Goal: Find specific page/section: Find specific page/section

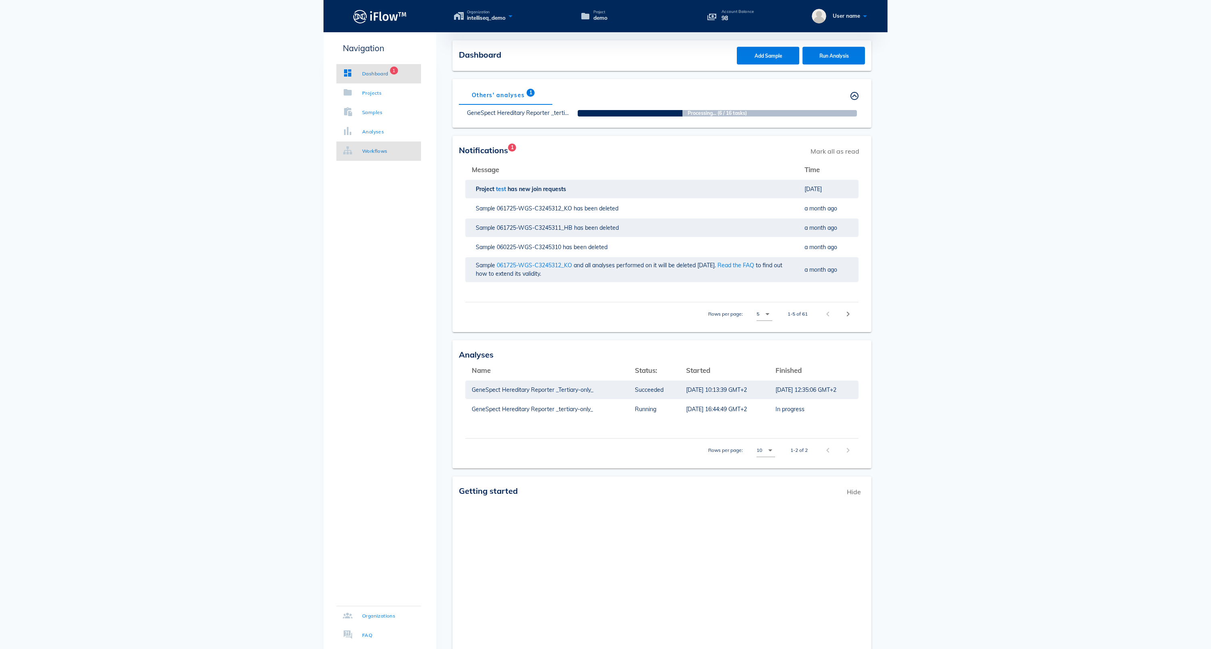
click at [388, 149] on div "Workflows" at bounding box center [374, 151] width 25 height 8
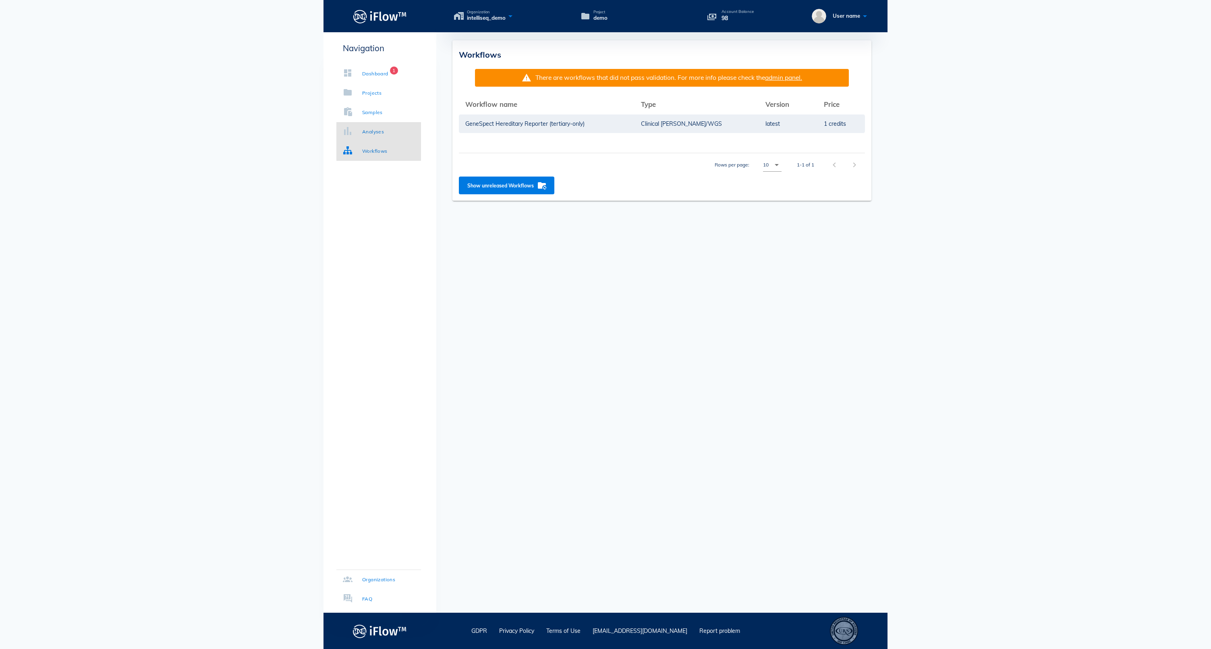
click at [378, 135] on div "Analyses" at bounding box center [373, 132] width 22 height 8
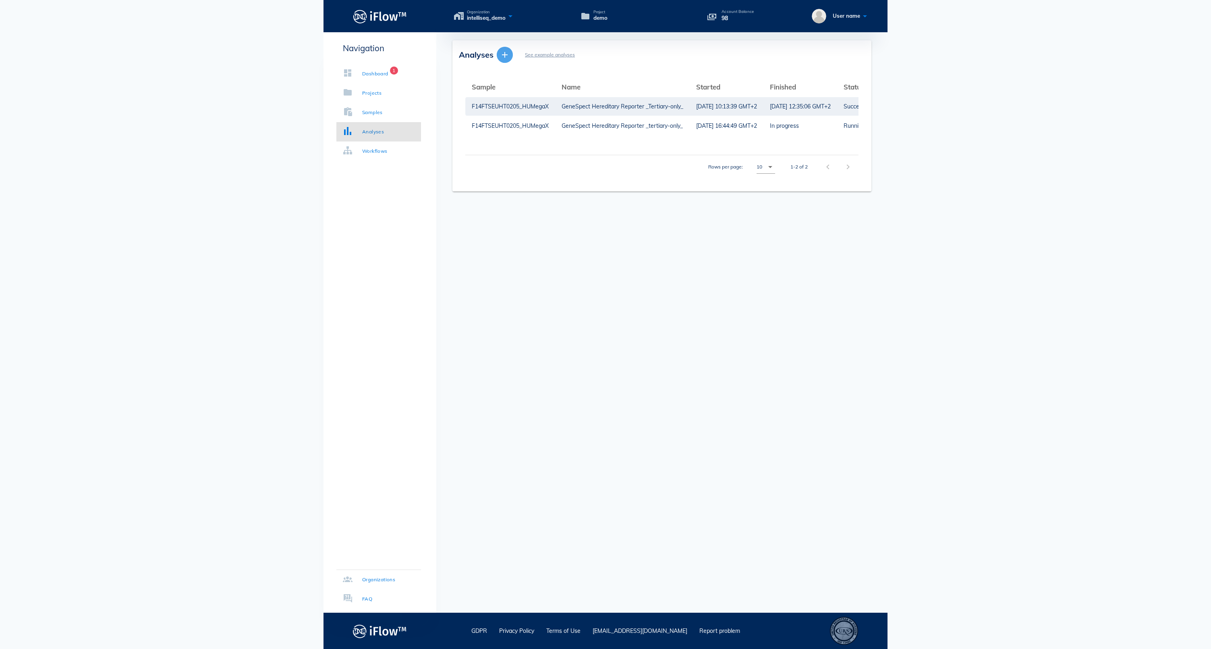
click at [510, 52] on span "button" at bounding box center [505, 55] width 16 height 10
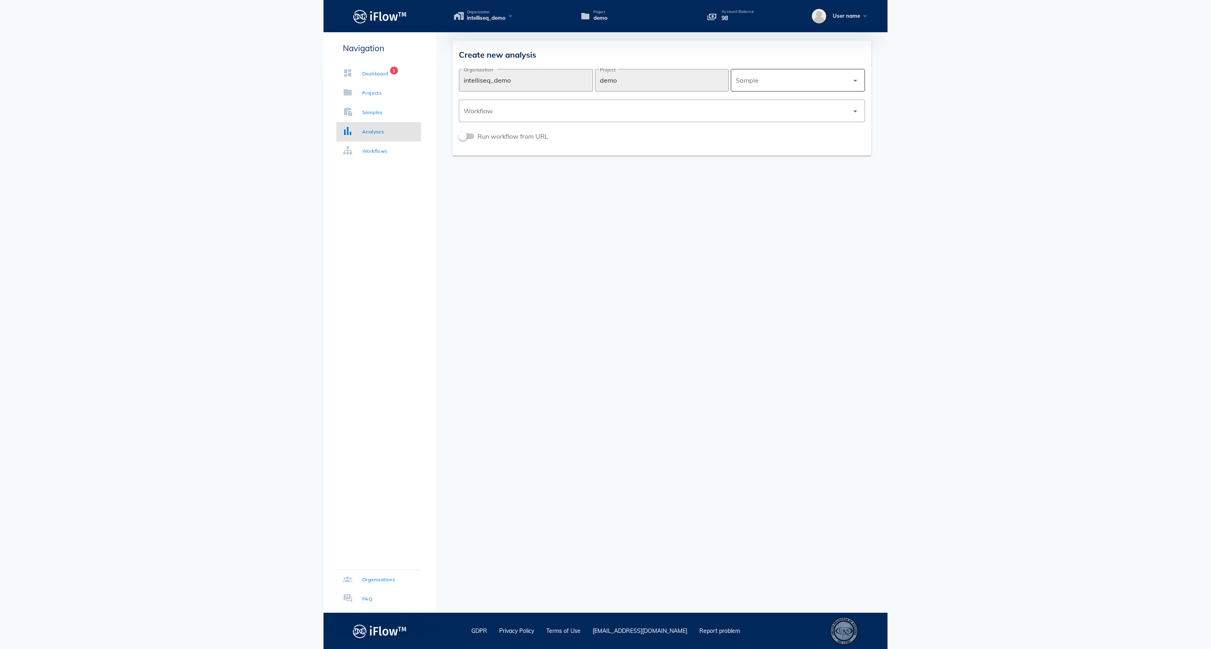
click at [764, 79] on div at bounding box center [792, 80] width 113 height 19
click at [753, 86] on div "F14FTSEUHT0205_HUMegaX" at bounding box center [797, 81] width 121 height 17
click at [697, 103] on div at bounding box center [656, 110] width 385 height 19
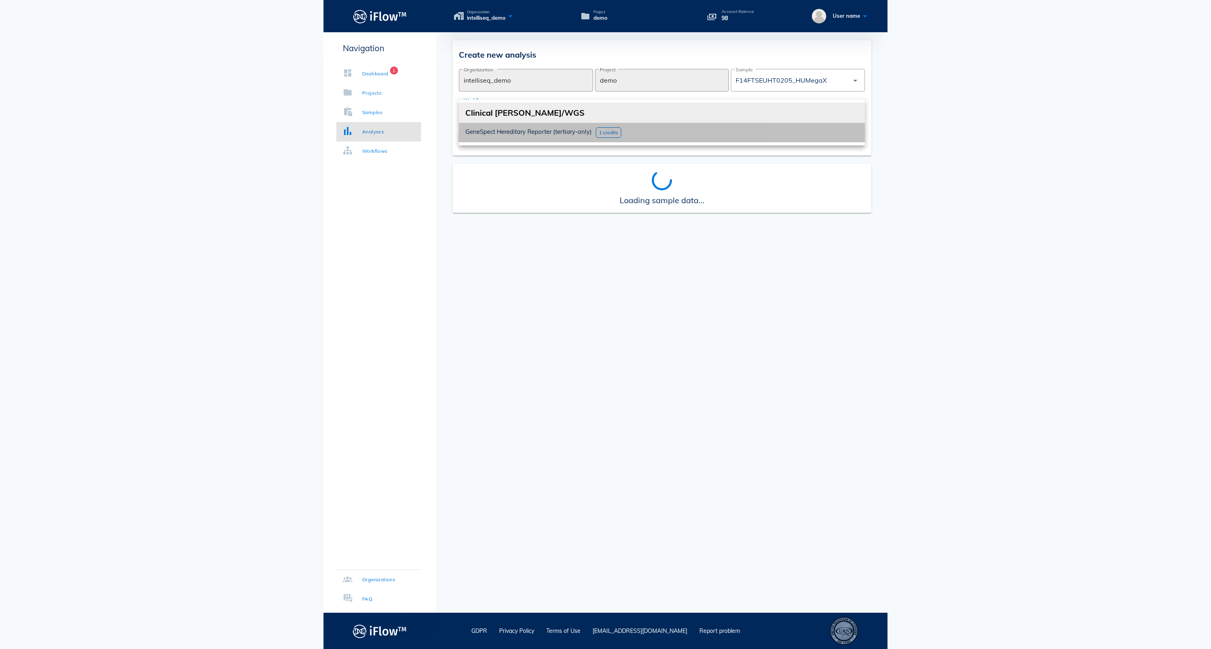
click at [621, 130] on div "1 credits" at bounding box center [608, 132] width 25 height 10
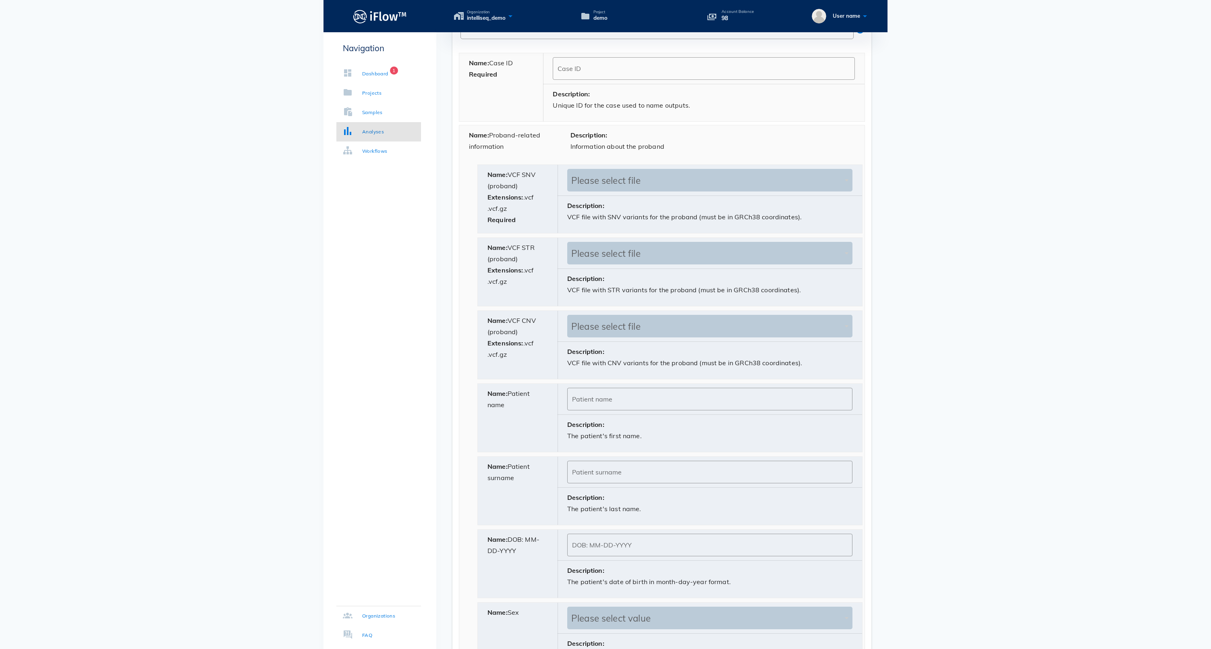
scroll to position [344, 0]
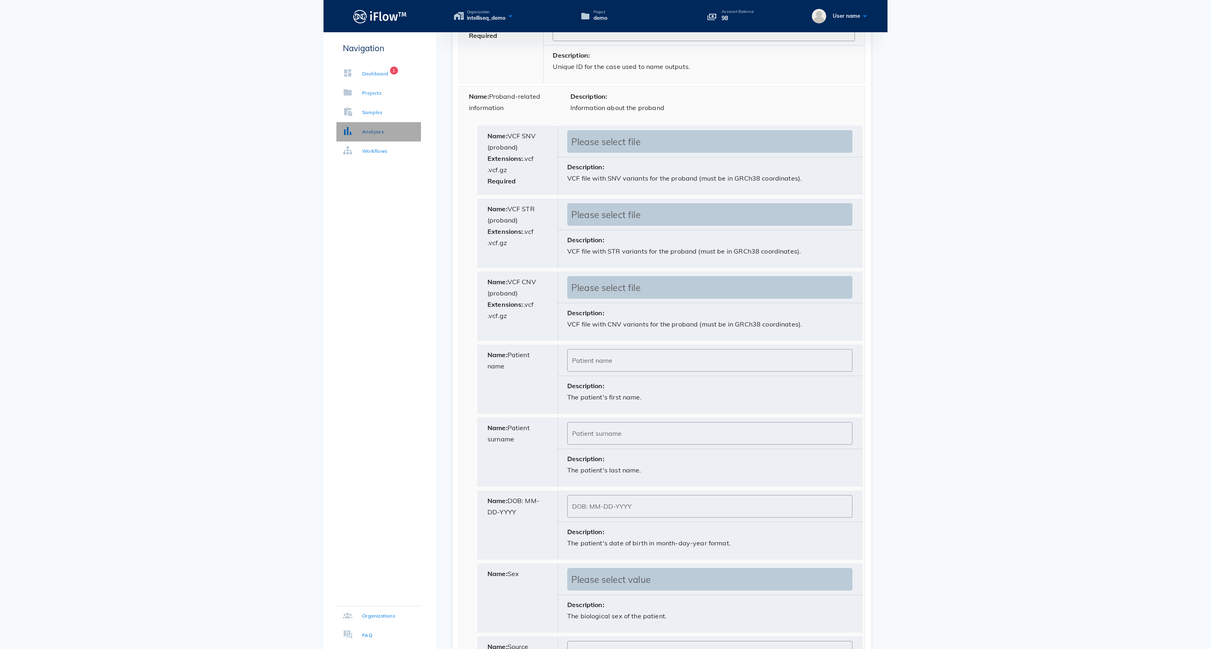
click at [380, 131] on div "Analyses" at bounding box center [373, 132] width 22 height 8
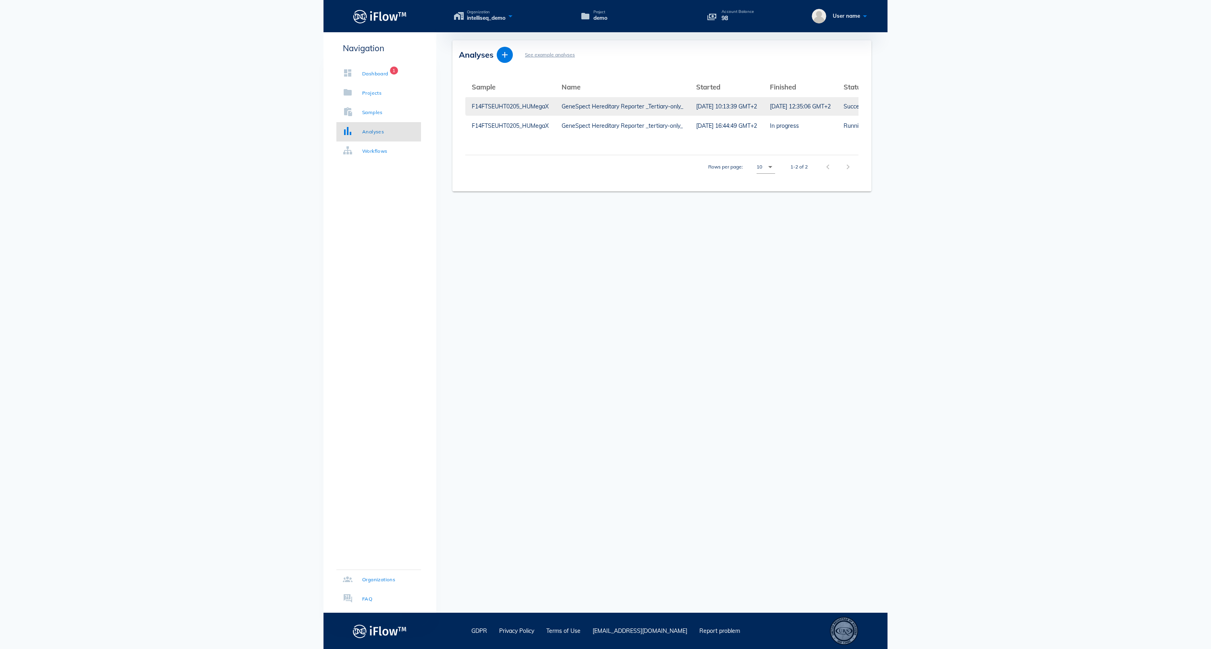
click at [612, 108] on div "GeneSpect Hereditary Reporter _Tertiary-only_" at bounding box center [623, 106] width 122 height 19
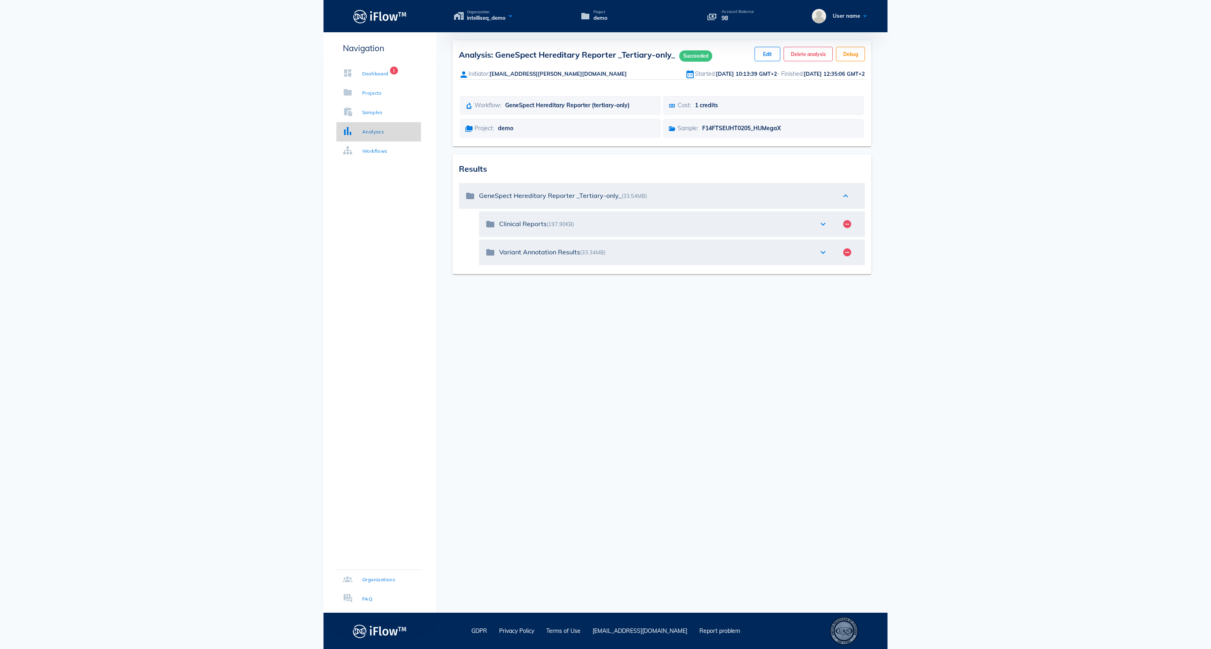
click at [359, 136] on link "Analyses" at bounding box center [378, 131] width 85 height 19
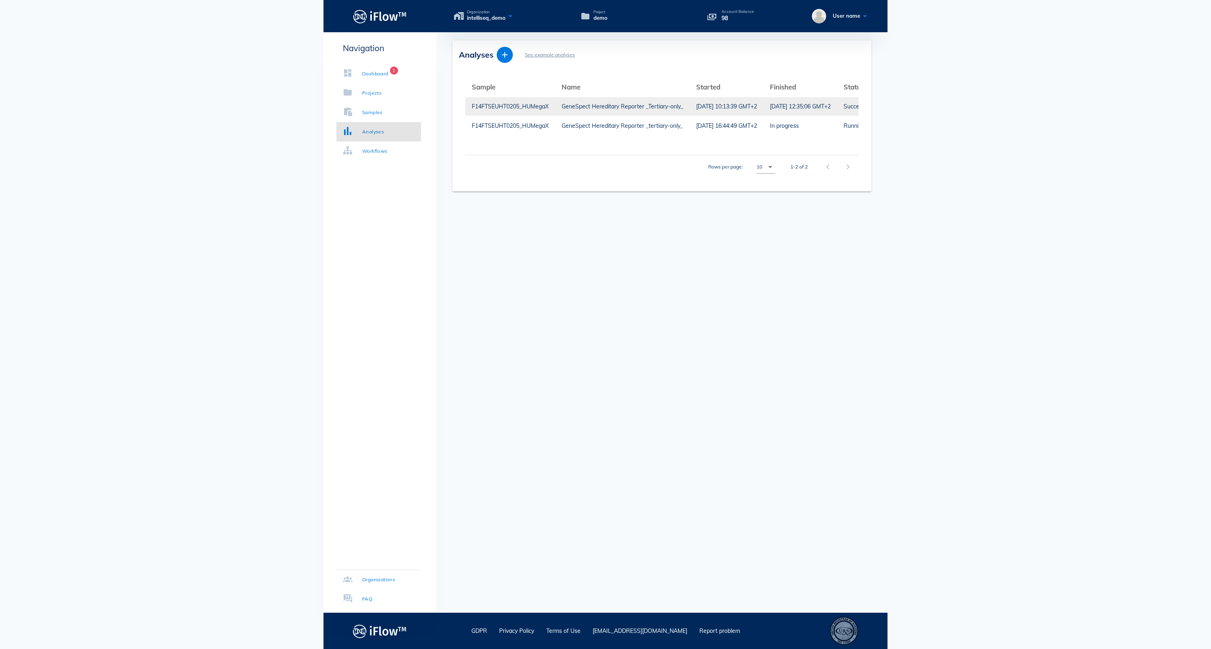
click at [549, 102] on div "F14FTSEUHT0205_HUMegaX" at bounding box center [510, 106] width 77 height 19
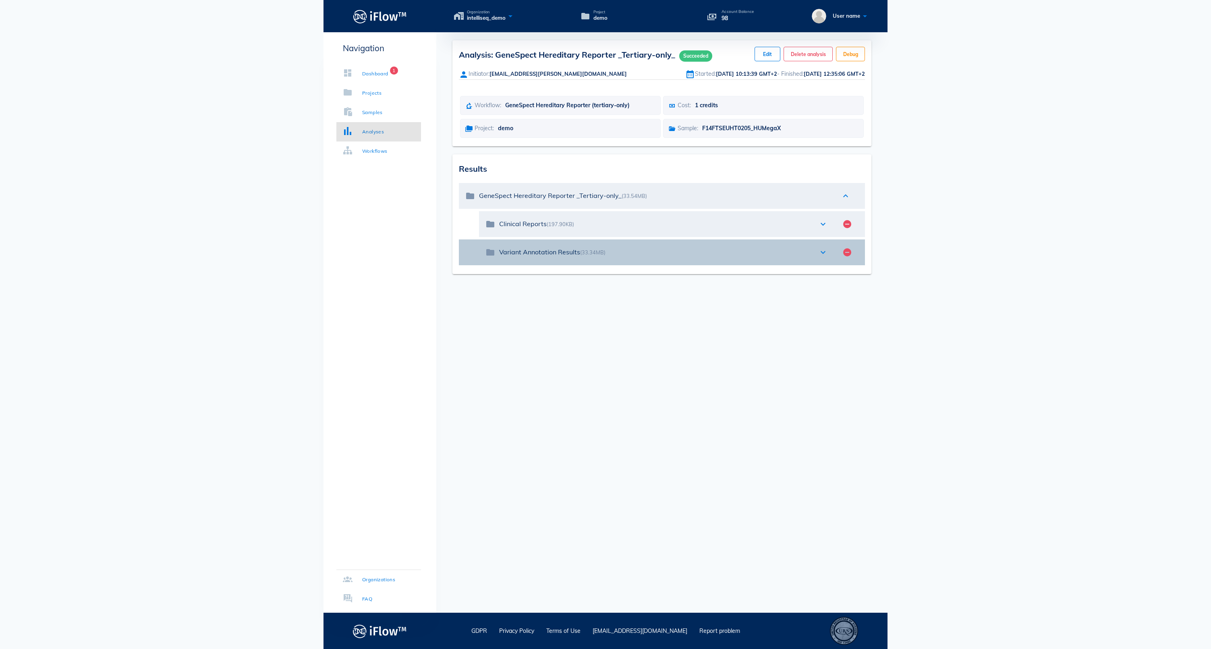
click at [825, 257] on icon "expand_more" at bounding box center [823, 252] width 10 height 10
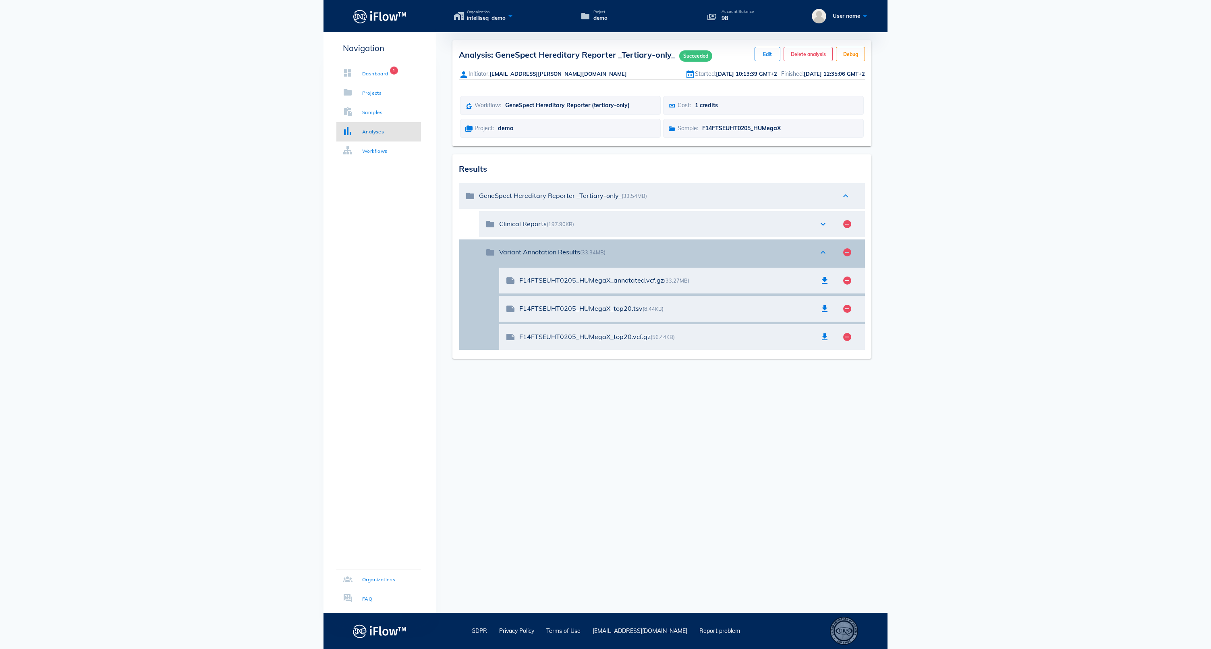
click at [825, 257] on icon "expand_less" at bounding box center [823, 252] width 10 height 10
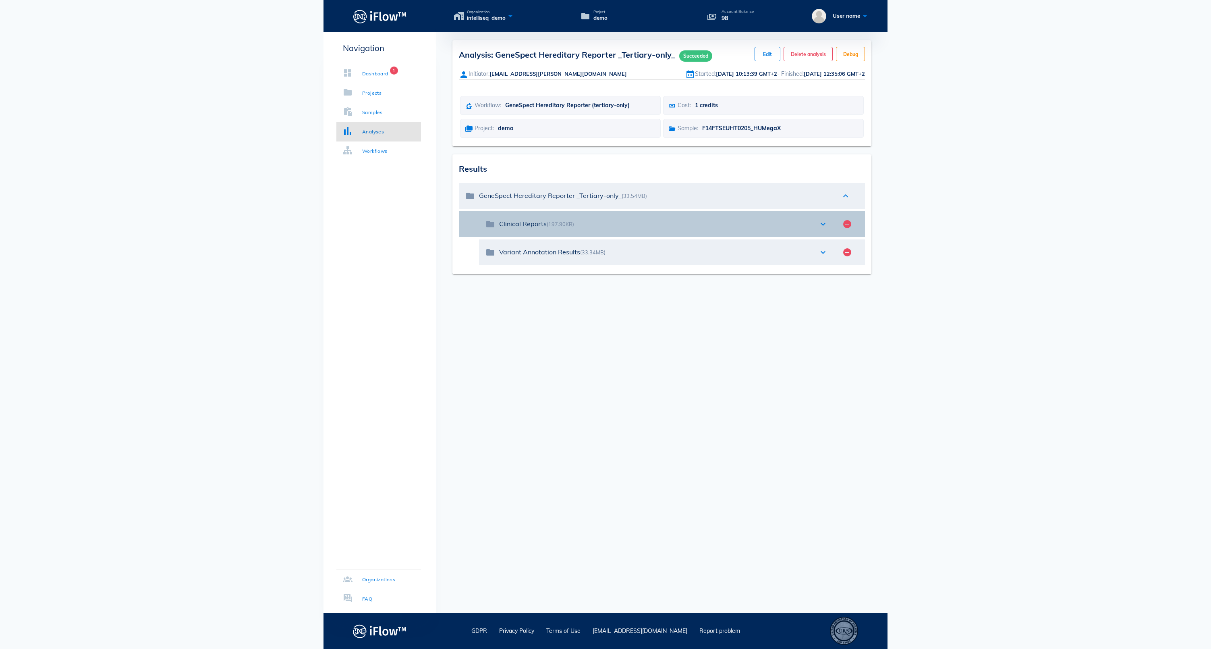
click at [823, 237] on div "folder Clinical Reports (197.90KB) expand_more remove_circle" at bounding box center [672, 224] width 386 height 26
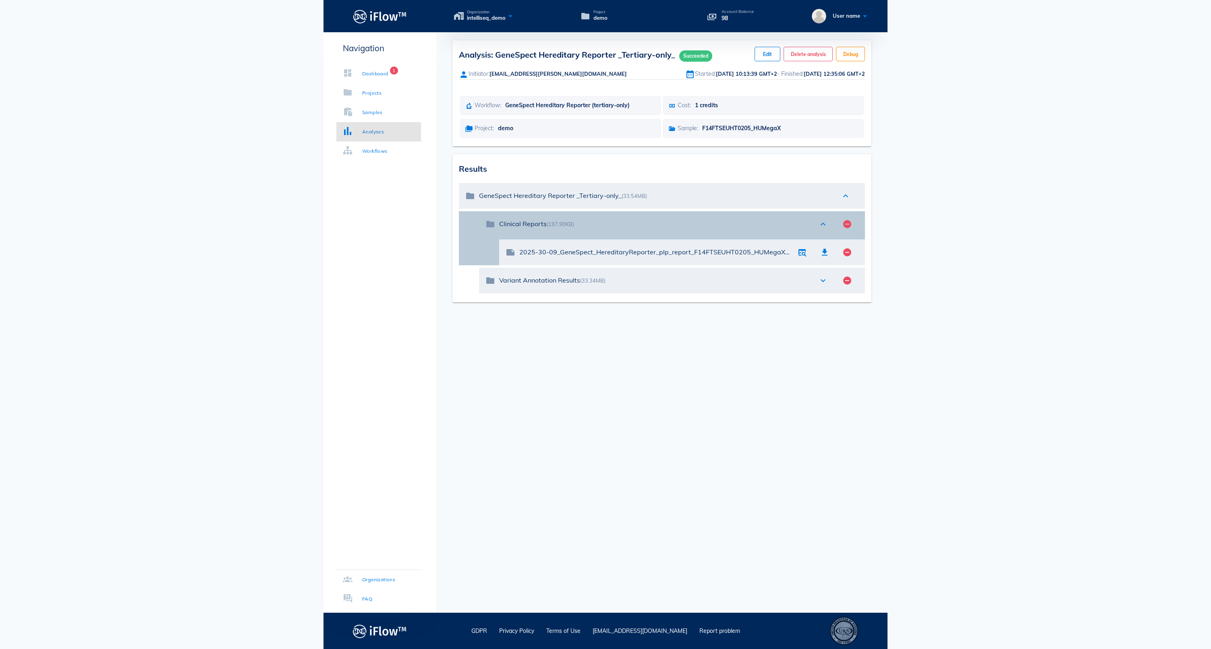
click at [824, 229] on icon "expand_less" at bounding box center [823, 224] width 10 height 10
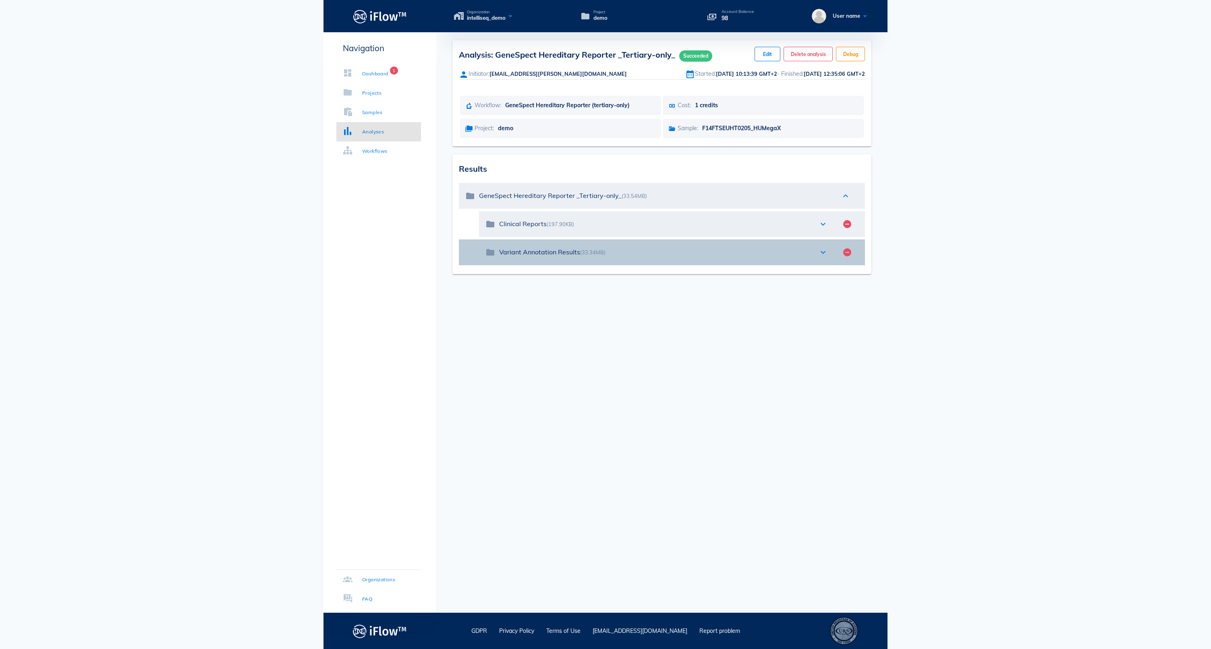
click at [824, 257] on icon "expand_more" at bounding box center [823, 252] width 10 height 10
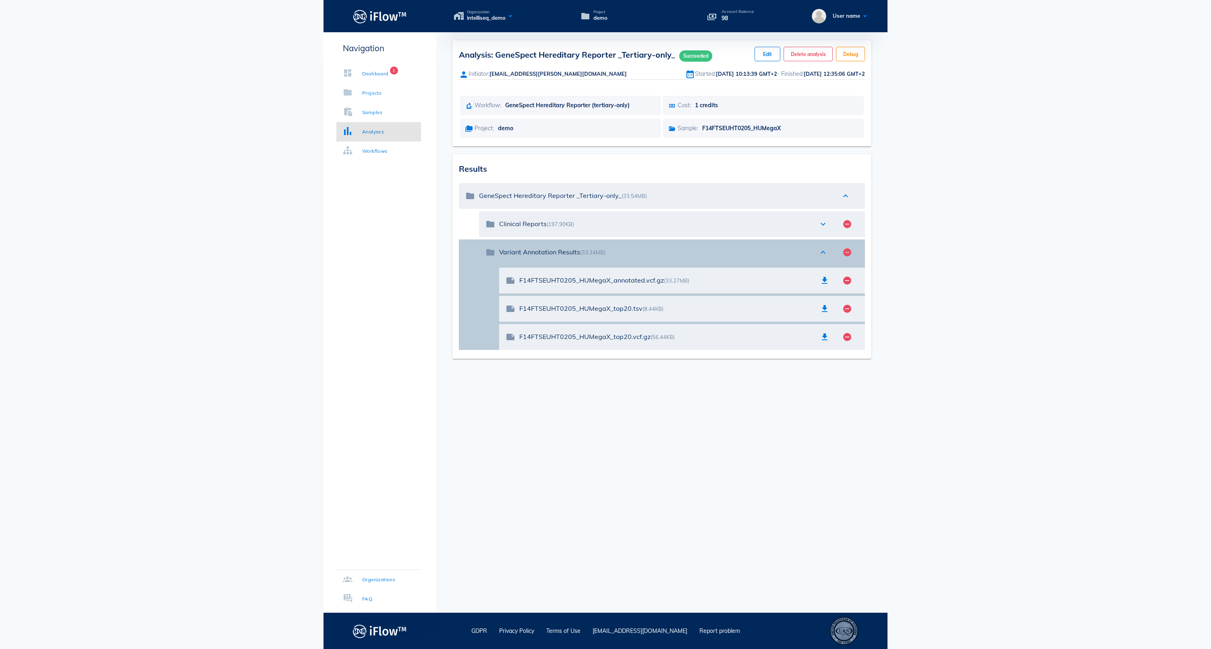
click at [824, 257] on icon "expand_less" at bounding box center [823, 252] width 10 height 10
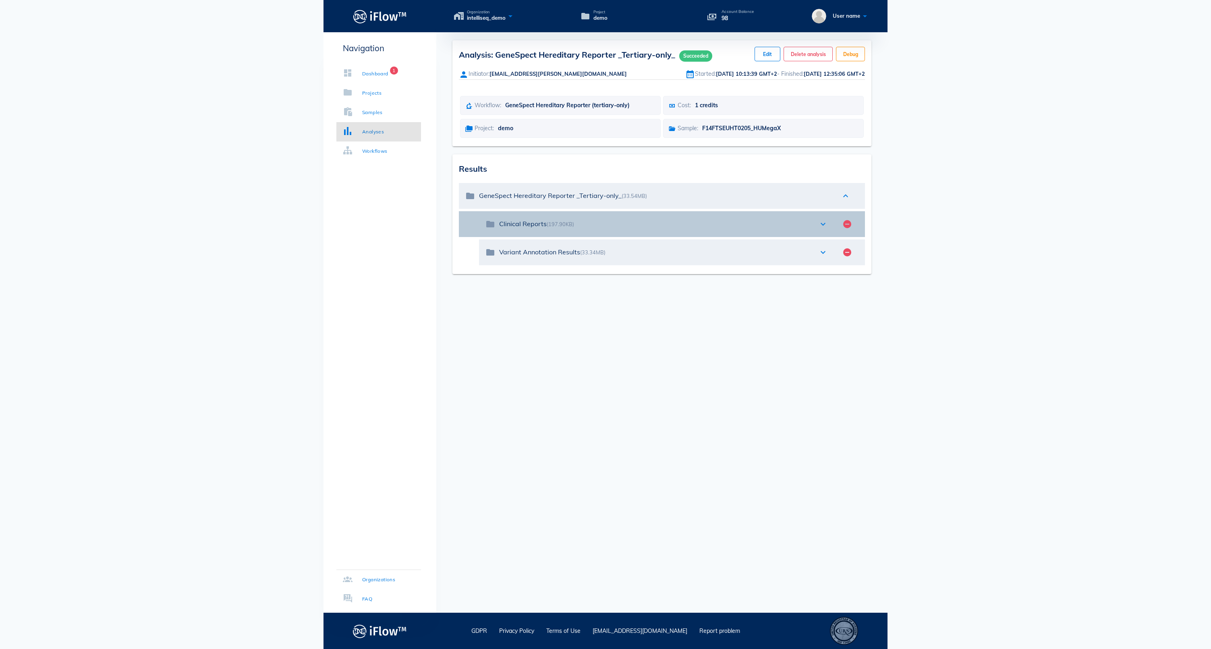
click at [822, 229] on icon "expand_more" at bounding box center [823, 224] width 10 height 10
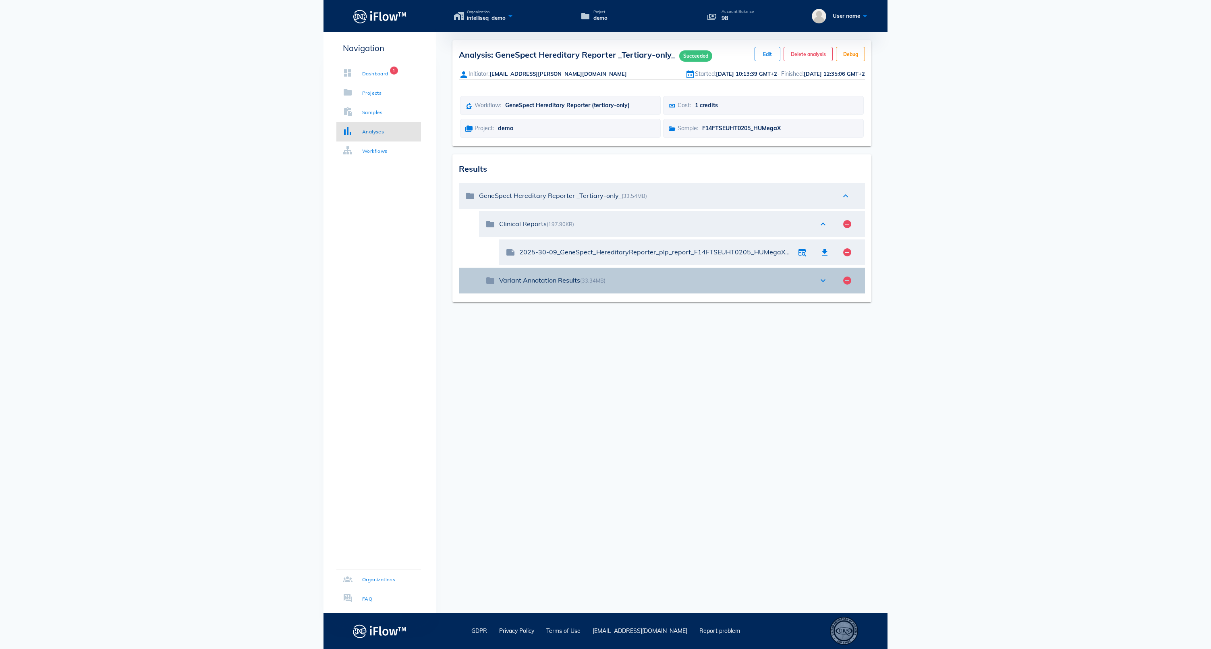
click at [823, 285] on icon "expand_more" at bounding box center [823, 281] width 10 height 10
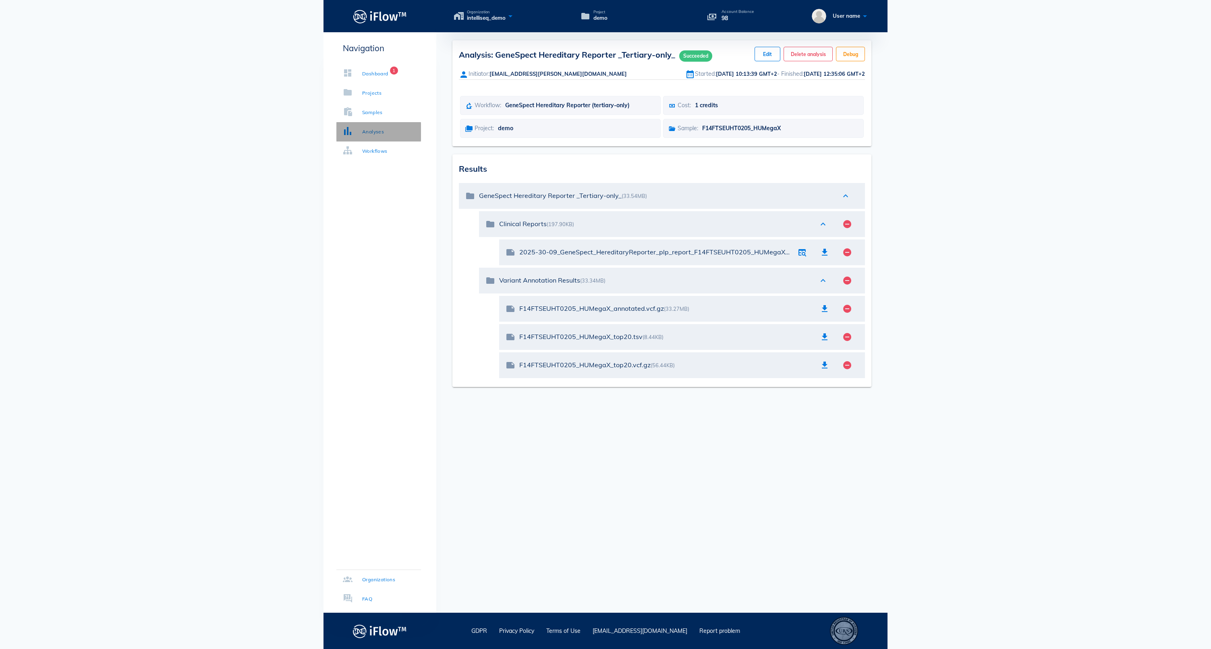
click at [391, 125] on link "Analyses" at bounding box center [378, 131] width 85 height 19
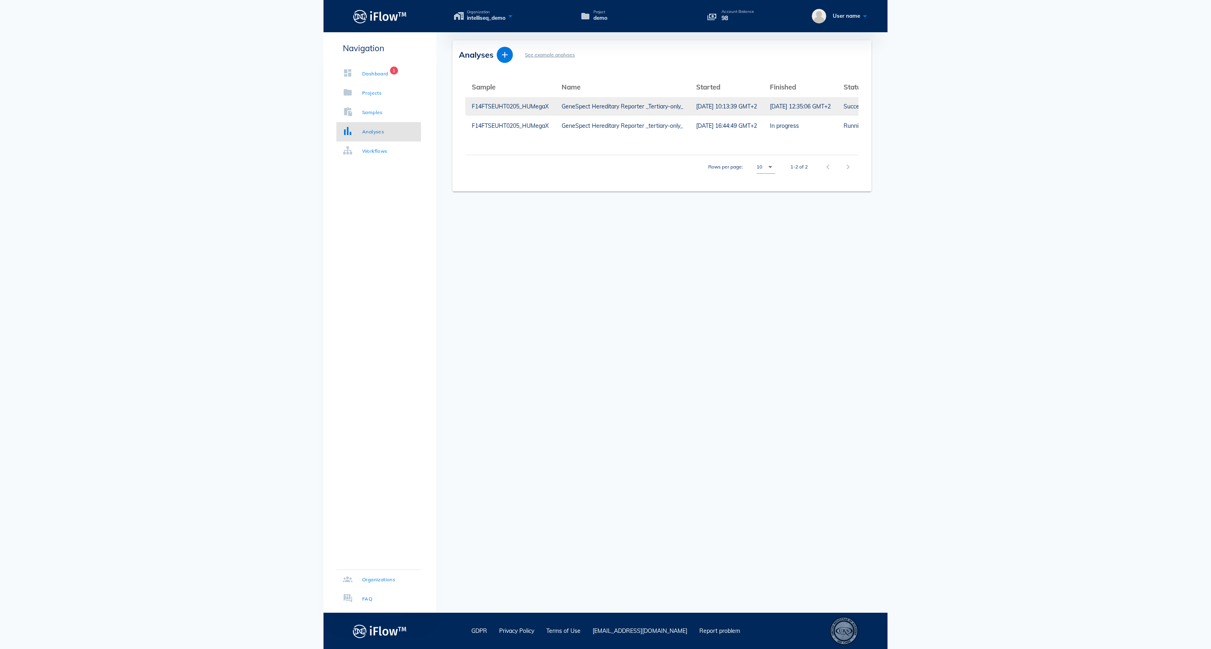
click at [495, 110] on div "F14FTSEUHT0205_HUMegaX" at bounding box center [510, 106] width 77 height 19
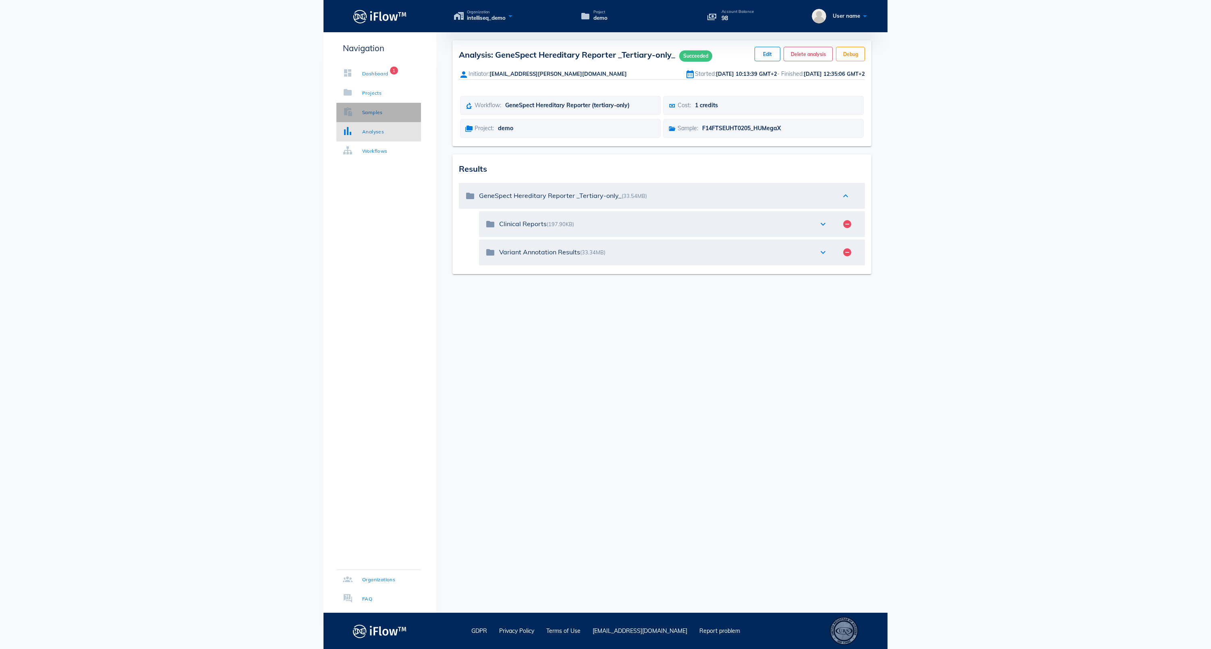
click at [383, 111] on div "Samples" at bounding box center [372, 112] width 21 height 8
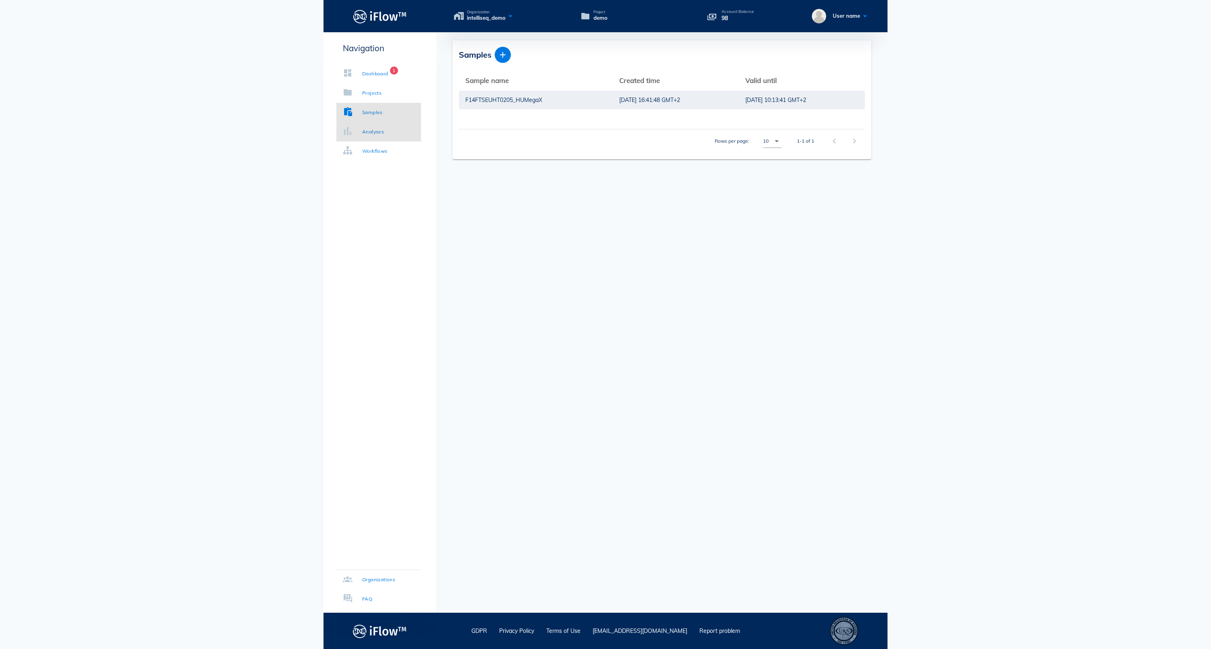
click at [384, 132] on div "Analyses" at bounding box center [373, 132] width 22 height 8
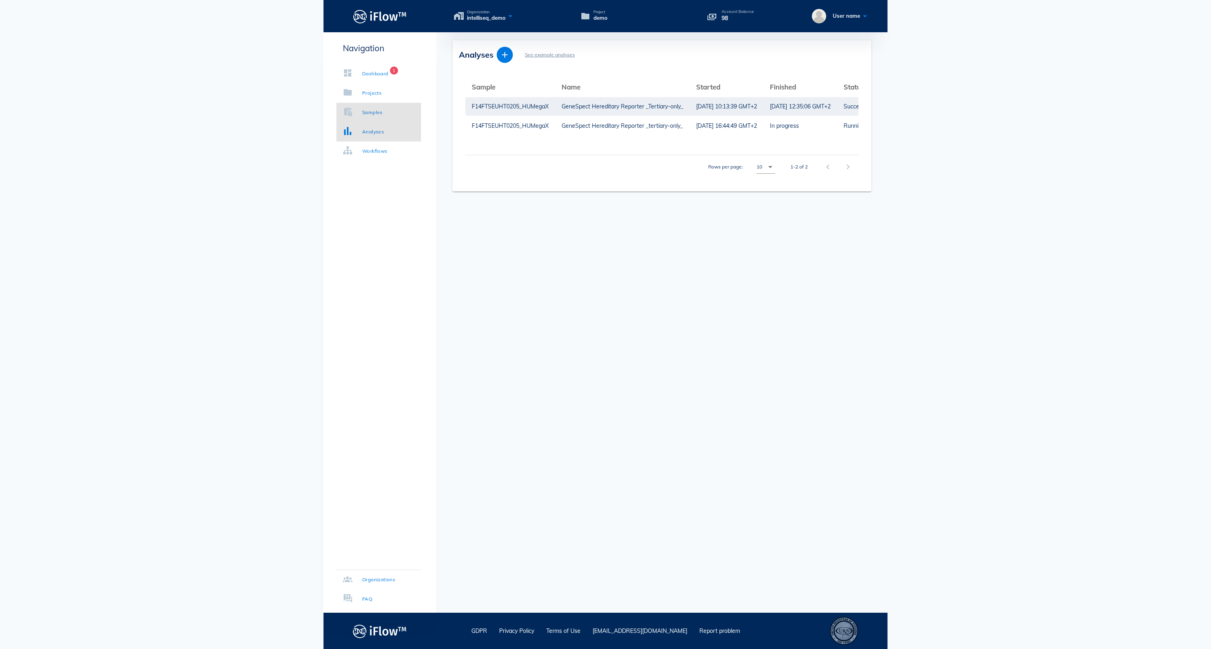
click at [393, 118] on link "Samples" at bounding box center [378, 112] width 85 height 19
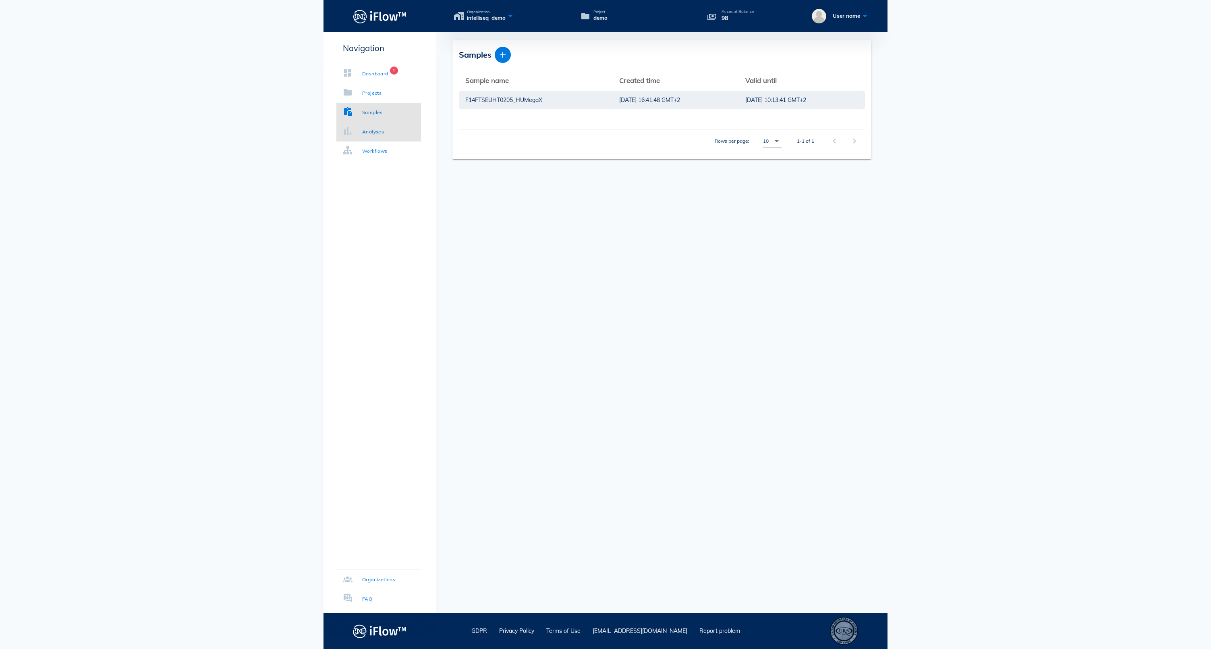
click at [384, 134] on div "Analyses" at bounding box center [373, 132] width 22 height 8
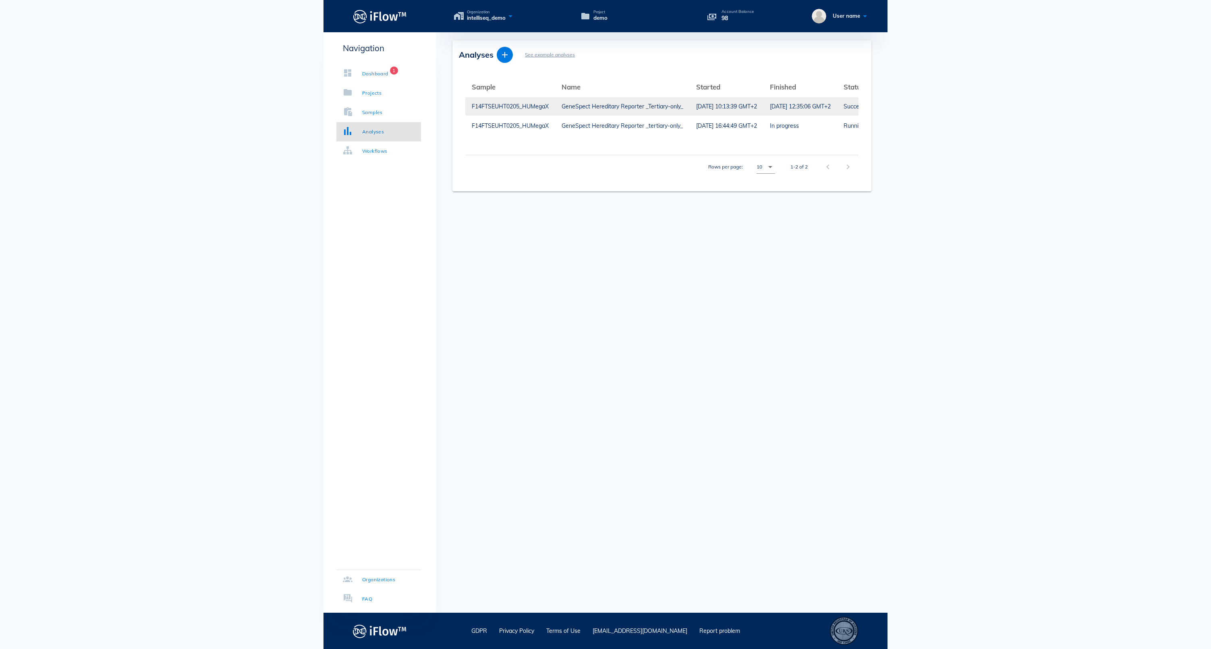
click at [516, 108] on div "F14FTSEUHT0205_HUMegaX" at bounding box center [510, 106] width 77 height 19
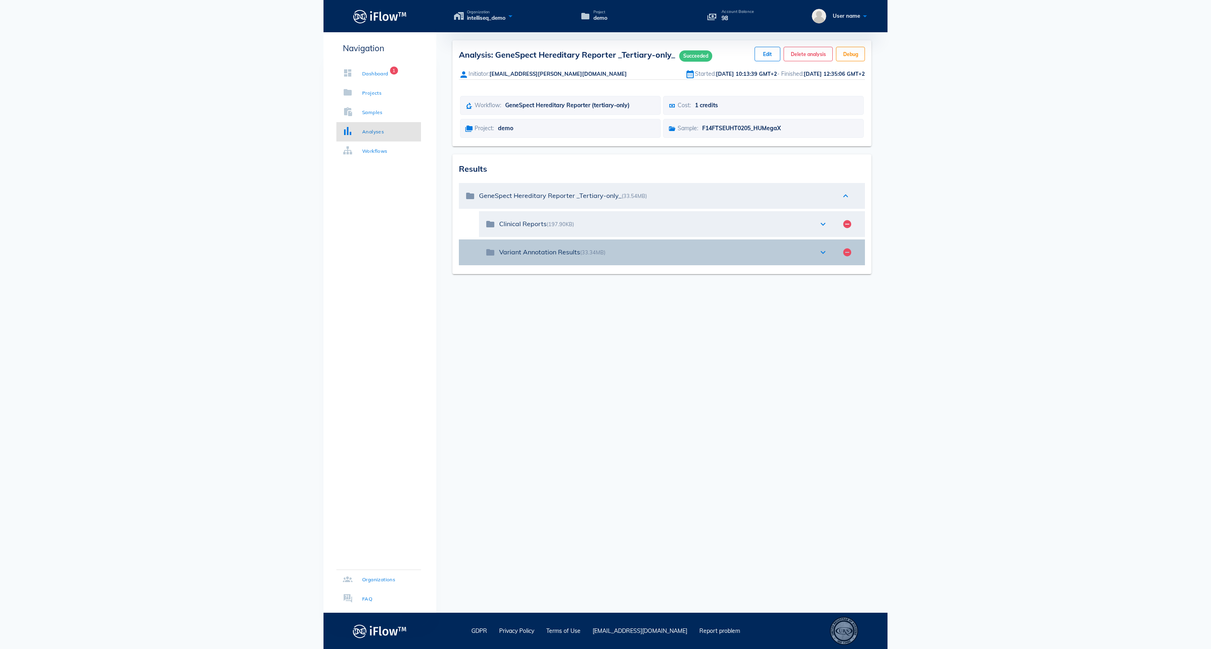
click at [823, 257] on icon "expand_more" at bounding box center [823, 252] width 10 height 10
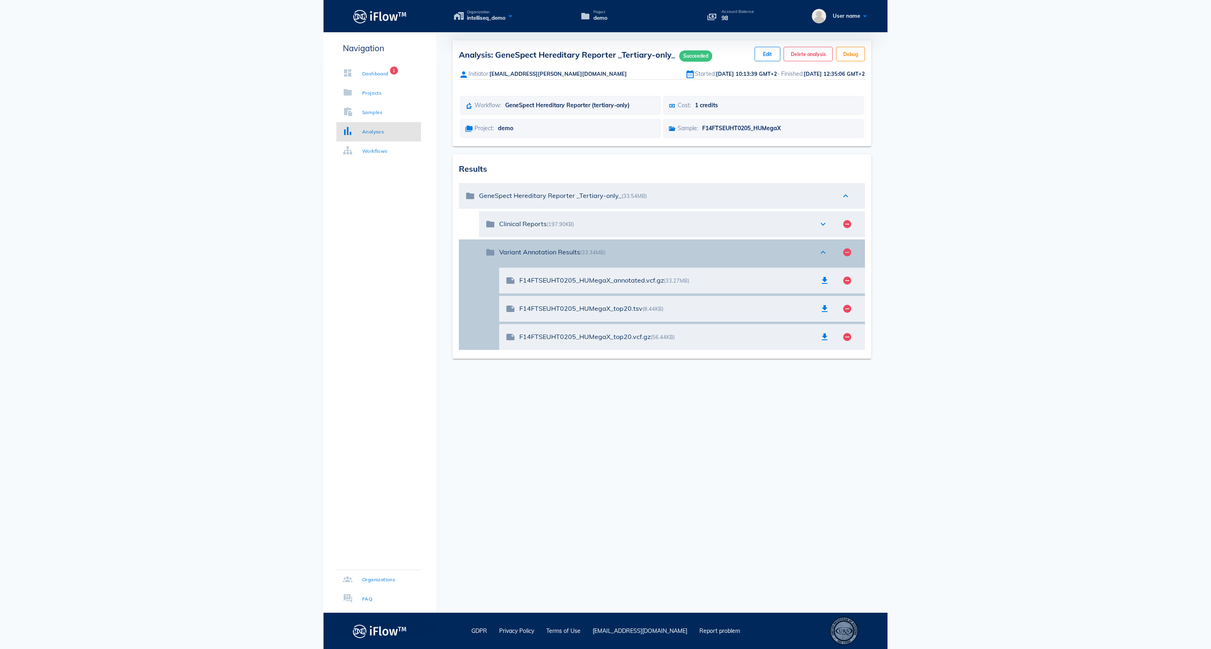
click at [819, 257] on icon "expand_less" at bounding box center [823, 252] width 10 height 10
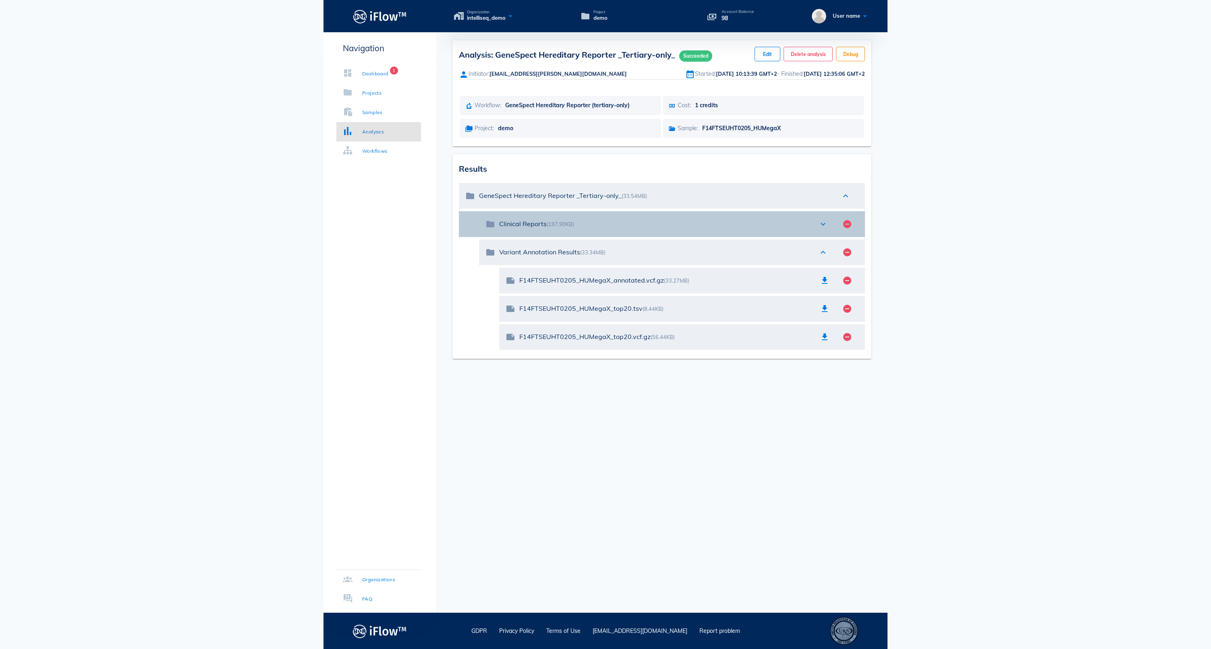
click at [822, 229] on icon "expand_more" at bounding box center [823, 224] width 10 height 10
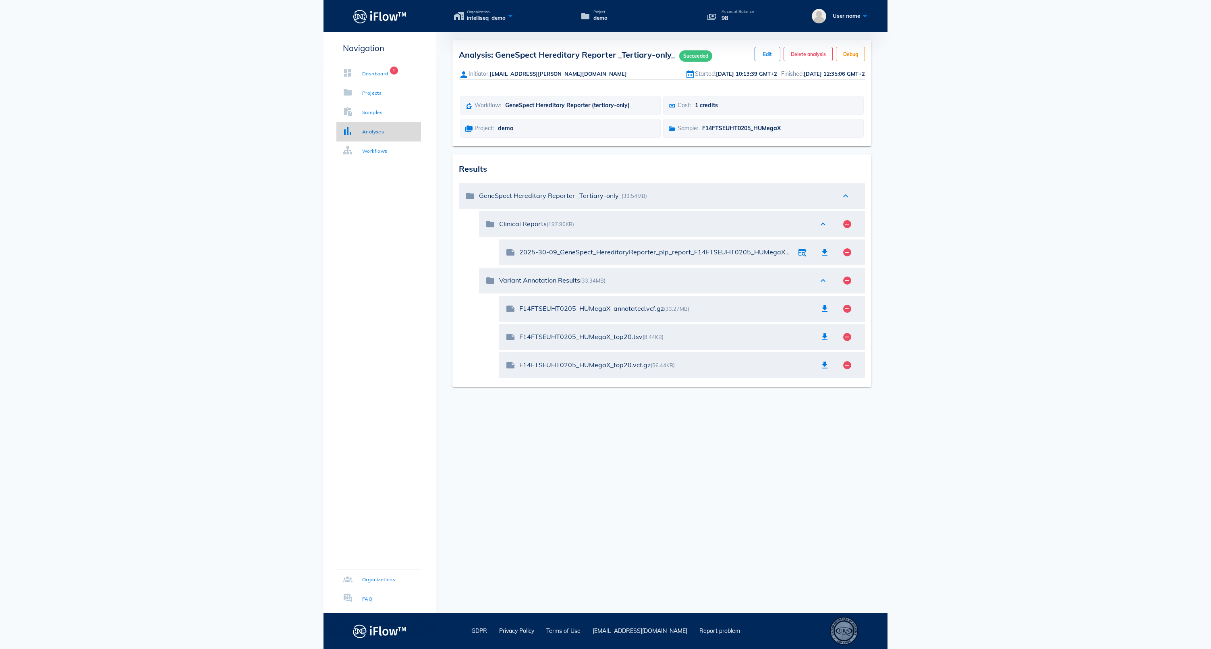
click at [380, 130] on div "Analyses" at bounding box center [373, 132] width 22 height 8
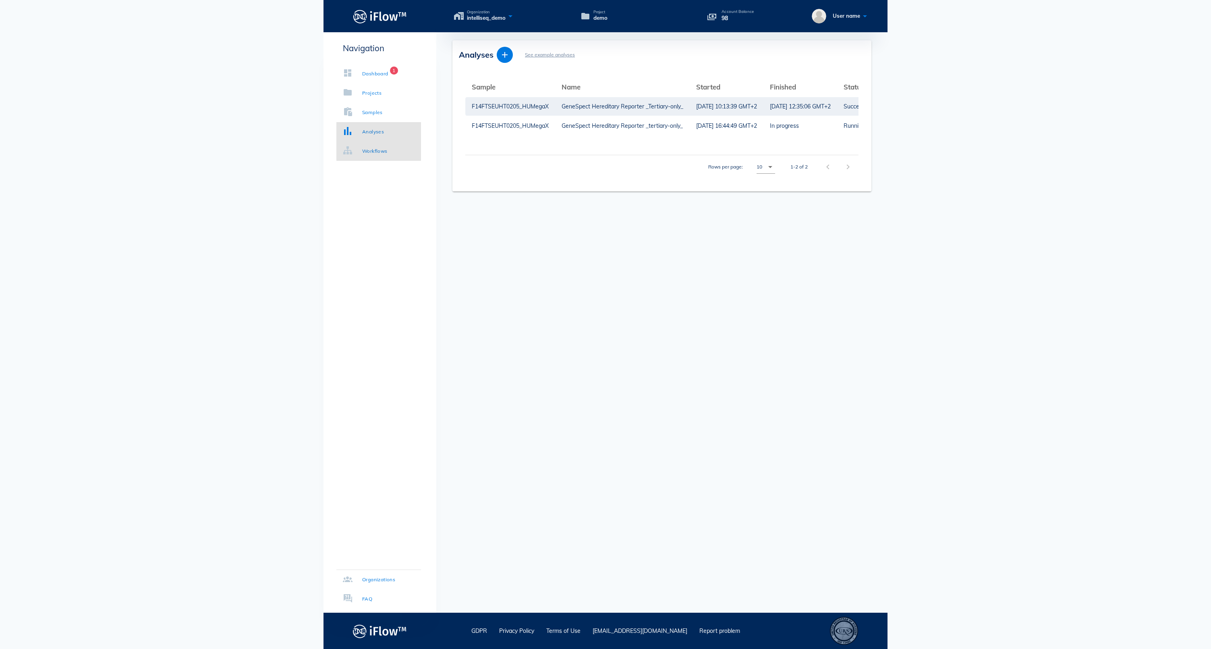
click at [388, 152] on div "Workflows" at bounding box center [374, 151] width 25 height 8
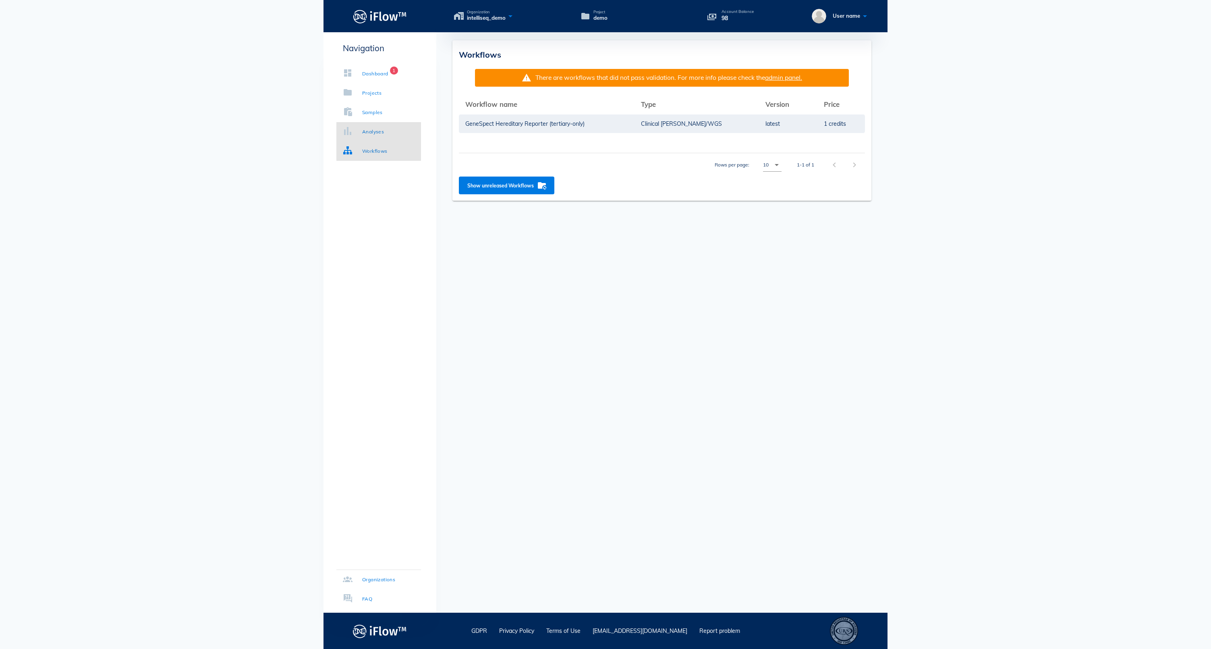
click at [395, 130] on link "Analyses" at bounding box center [378, 131] width 85 height 19
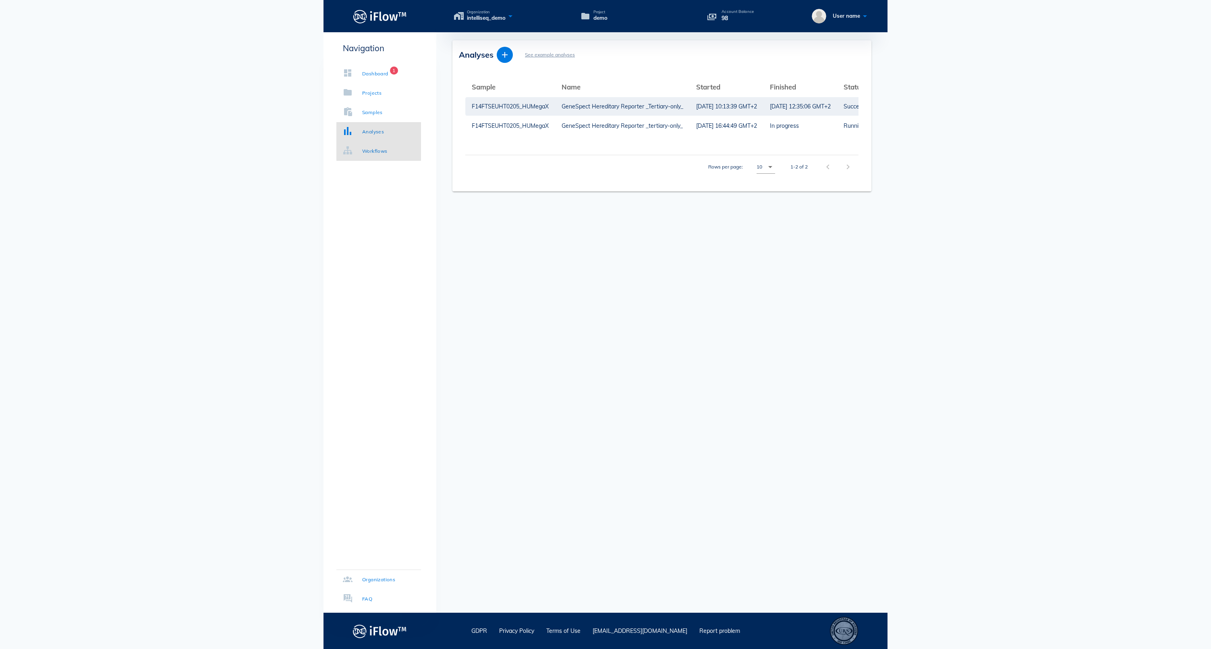
click at [383, 143] on link "Workflows" at bounding box center [378, 150] width 85 height 19
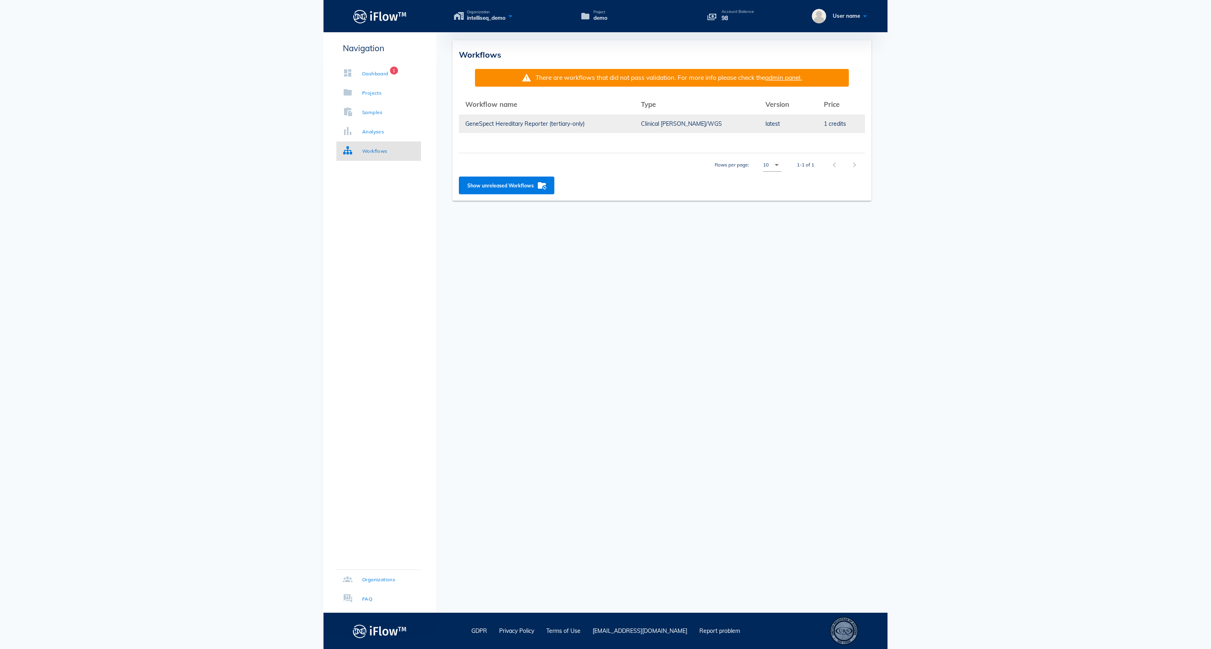
click at [535, 125] on td "GeneSpect Hereditary Reporter (tertiary-only)" at bounding box center [547, 123] width 176 height 19
